Goal: Information Seeking & Learning: Learn about a topic

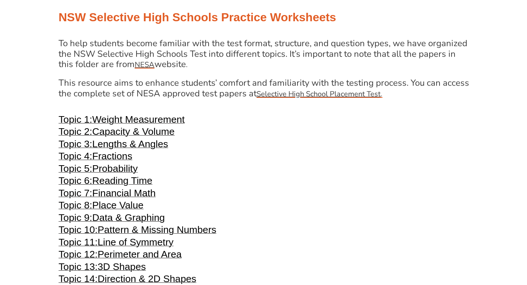
scroll to position [1445, 0]
click at [273, 98] on u "Selective High School Placement Test" at bounding box center [319, 94] width 124 height 10
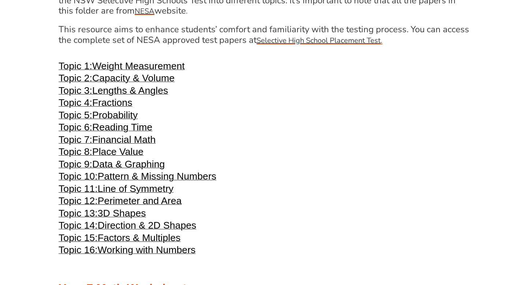
scroll to position [1495, 0]
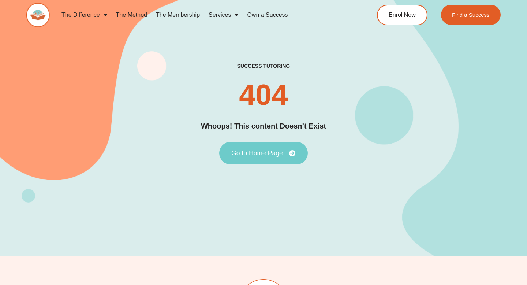
click at [262, 157] on link "Go to Home Page" at bounding box center [263, 153] width 89 height 23
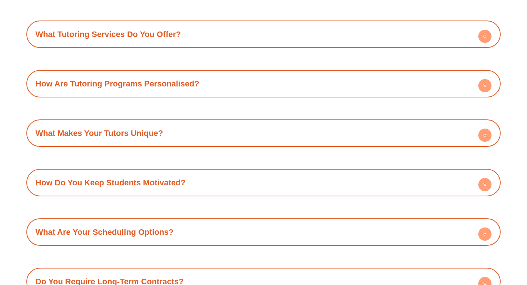
scroll to position [2508, 0]
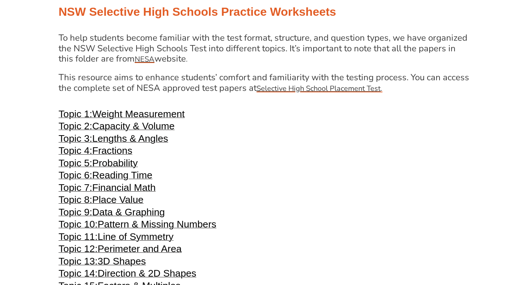
scroll to position [1451, 0]
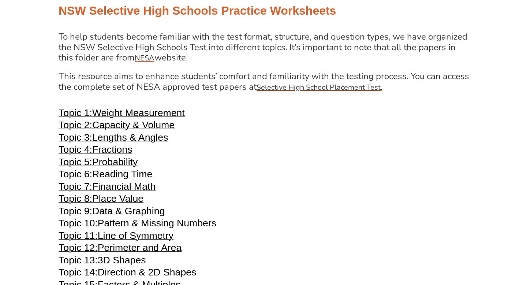
click at [161, 118] on span "Weight Measurement" at bounding box center [138, 112] width 93 height 11
click at [106, 118] on span "Weight Measurement" at bounding box center [138, 112] width 93 height 11
click at [148, 118] on span "Weight Measurement" at bounding box center [138, 112] width 93 height 11
click at [131, 130] on span "Capacity & Volume" at bounding box center [133, 124] width 82 height 11
click at [99, 143] on span "Lengths & Angles" at bounding box center [130, 137] width 76 height 11
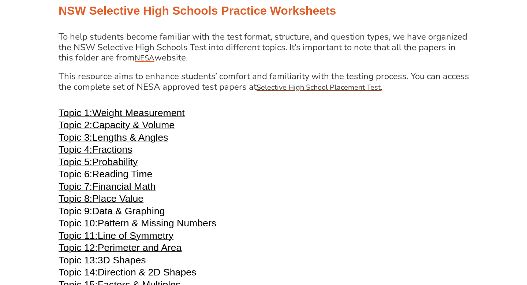
click at [108, 167] on span "Probability" at bounding box center [114, 161] width 45 height 11
click at [87, 179] on span "Topic 6:" at bounding box center [76, 173] width 34 height 11
